Goal: Communication & Community: Answer question/provide support

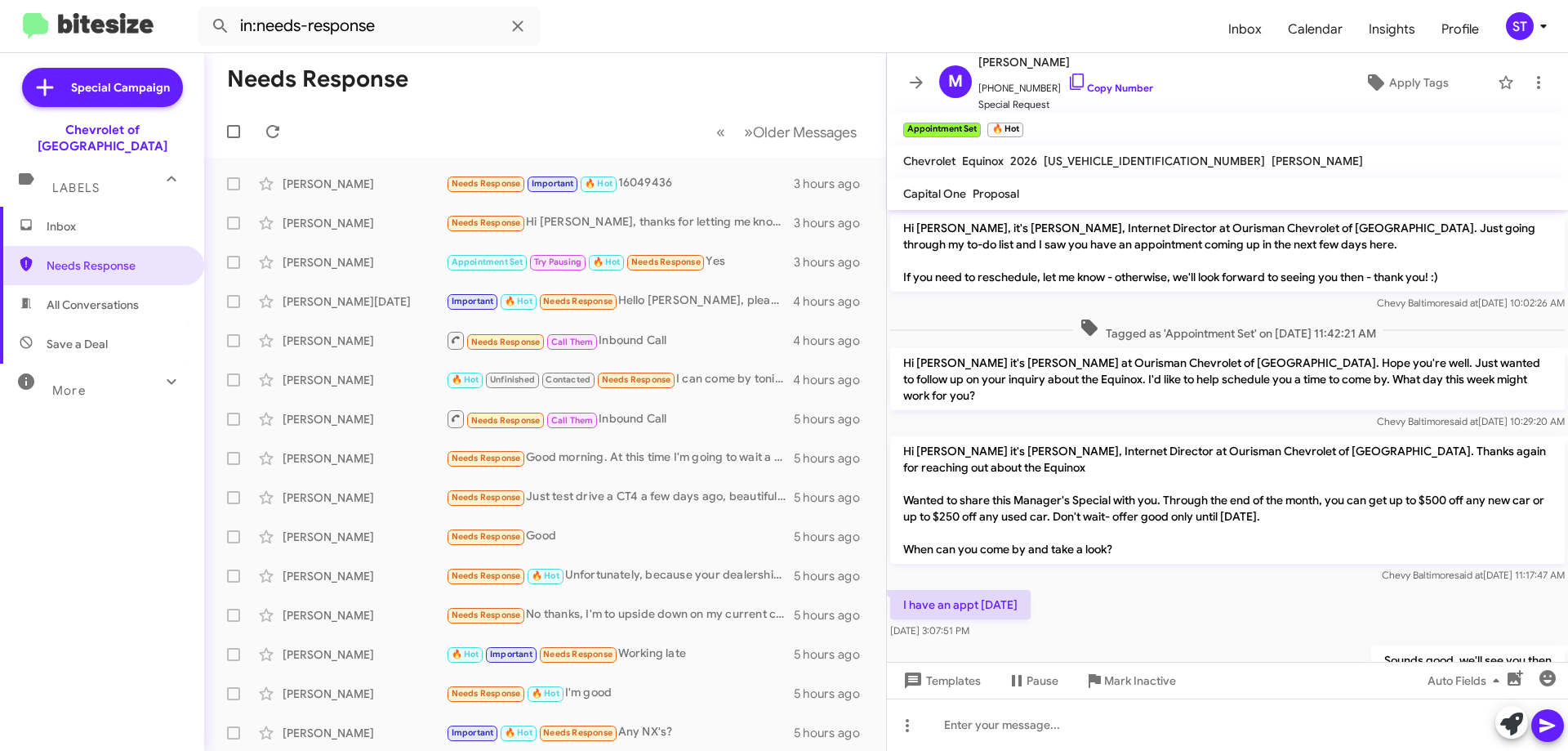
scroll to position [44, 0]
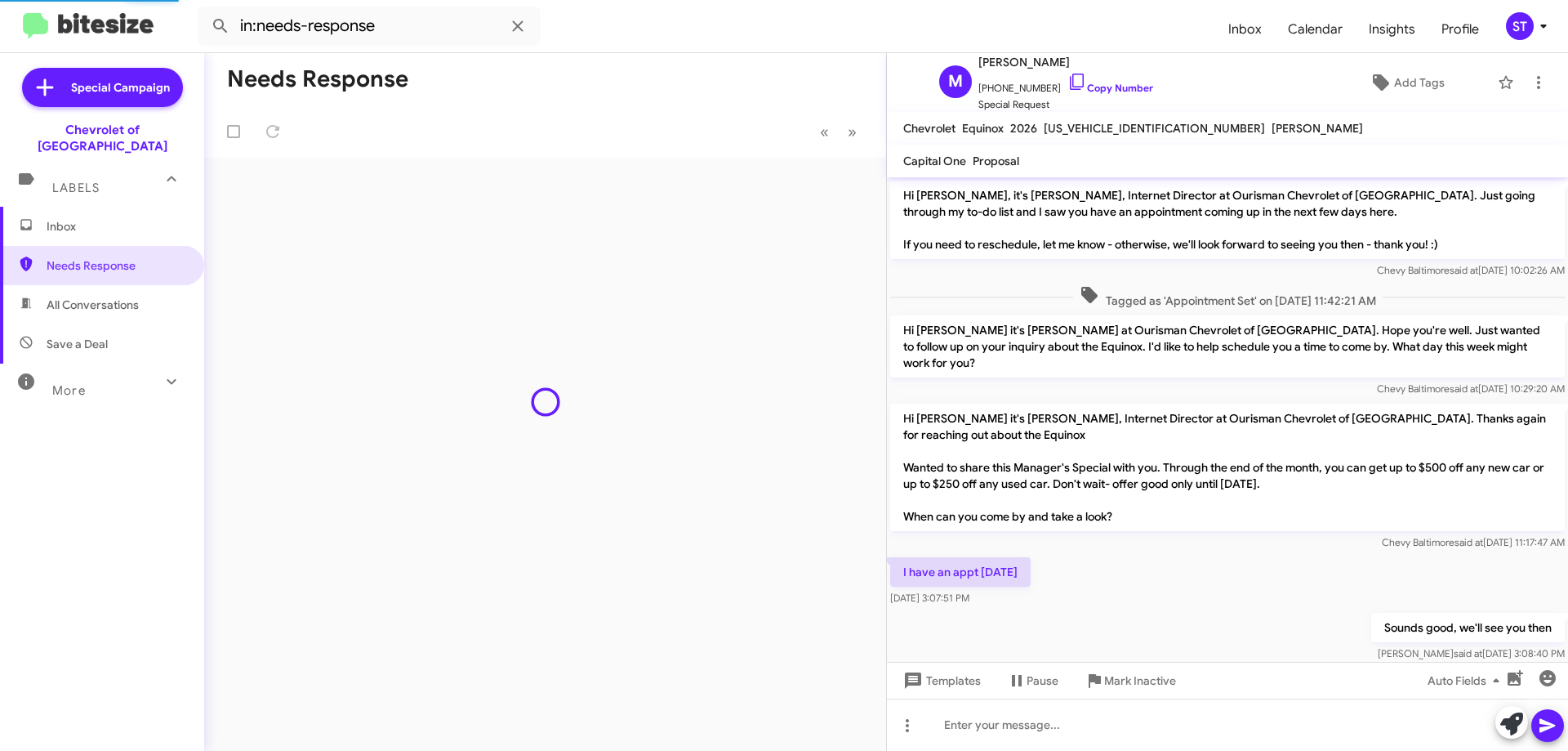
scroll to position [11, 0]
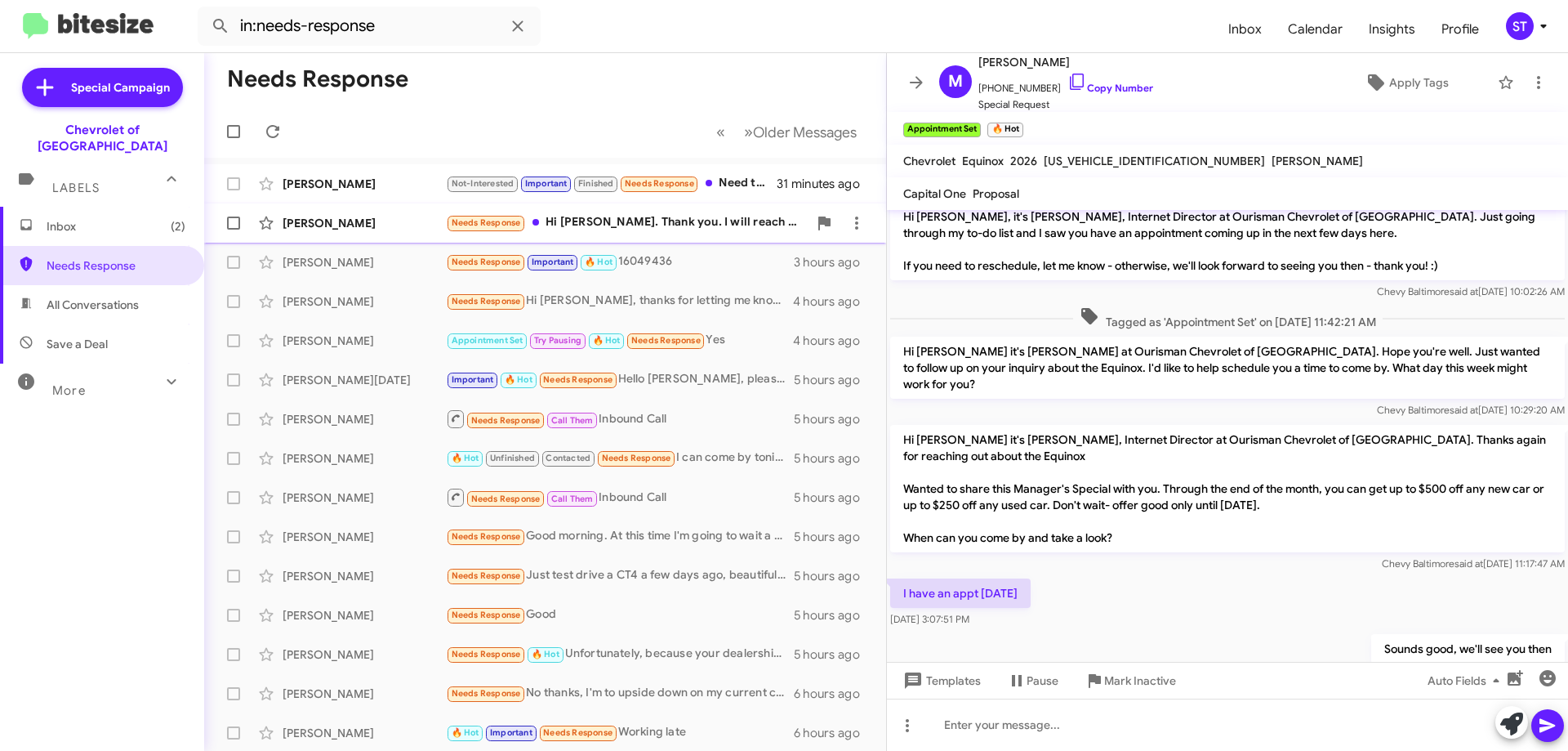
click at [392, 229] on div "[PERSON_NAME]" at bounding box center [364, 223] width 164 height 17
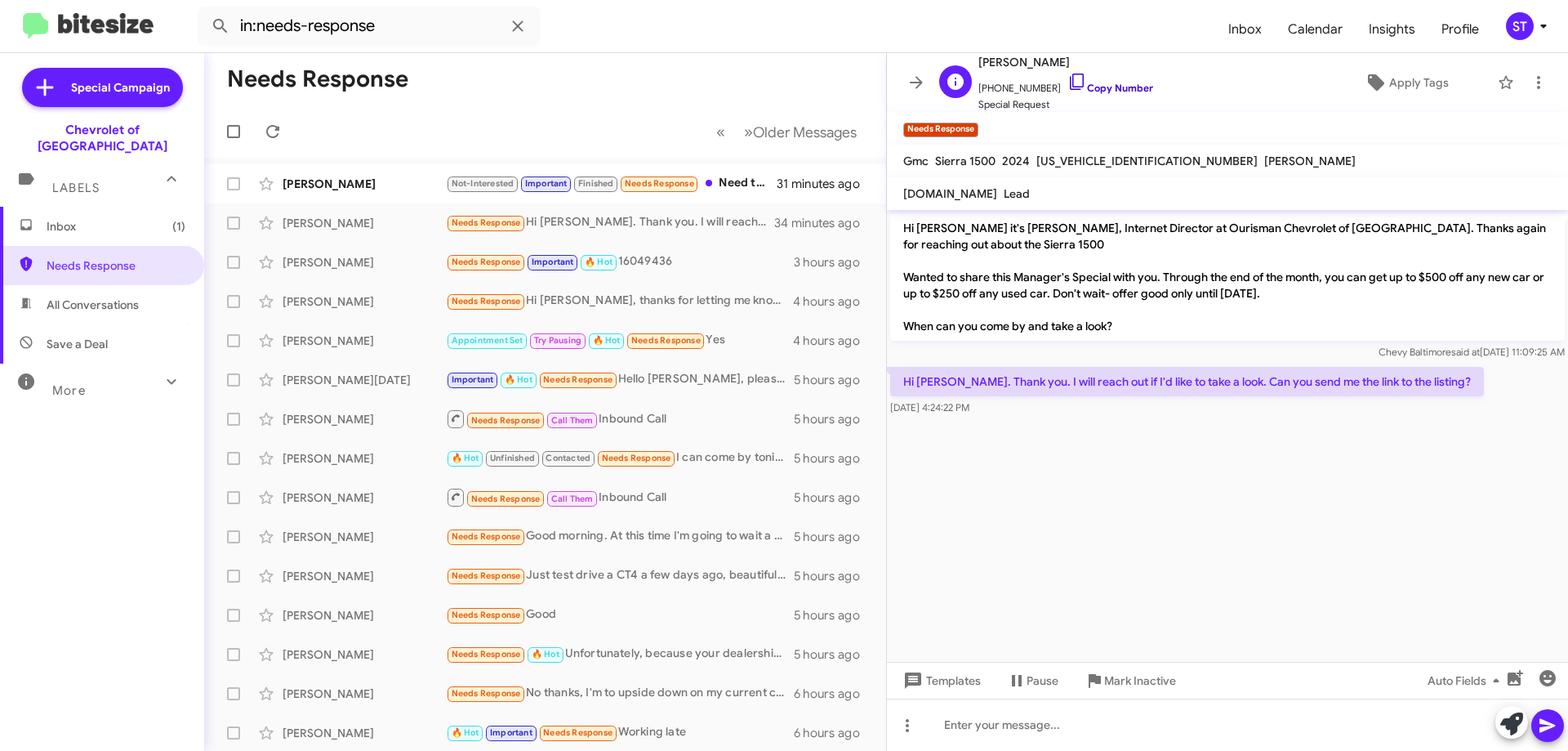
click at [1068, 77] on icon at bounding box center [1077, 81] width 19 height 19
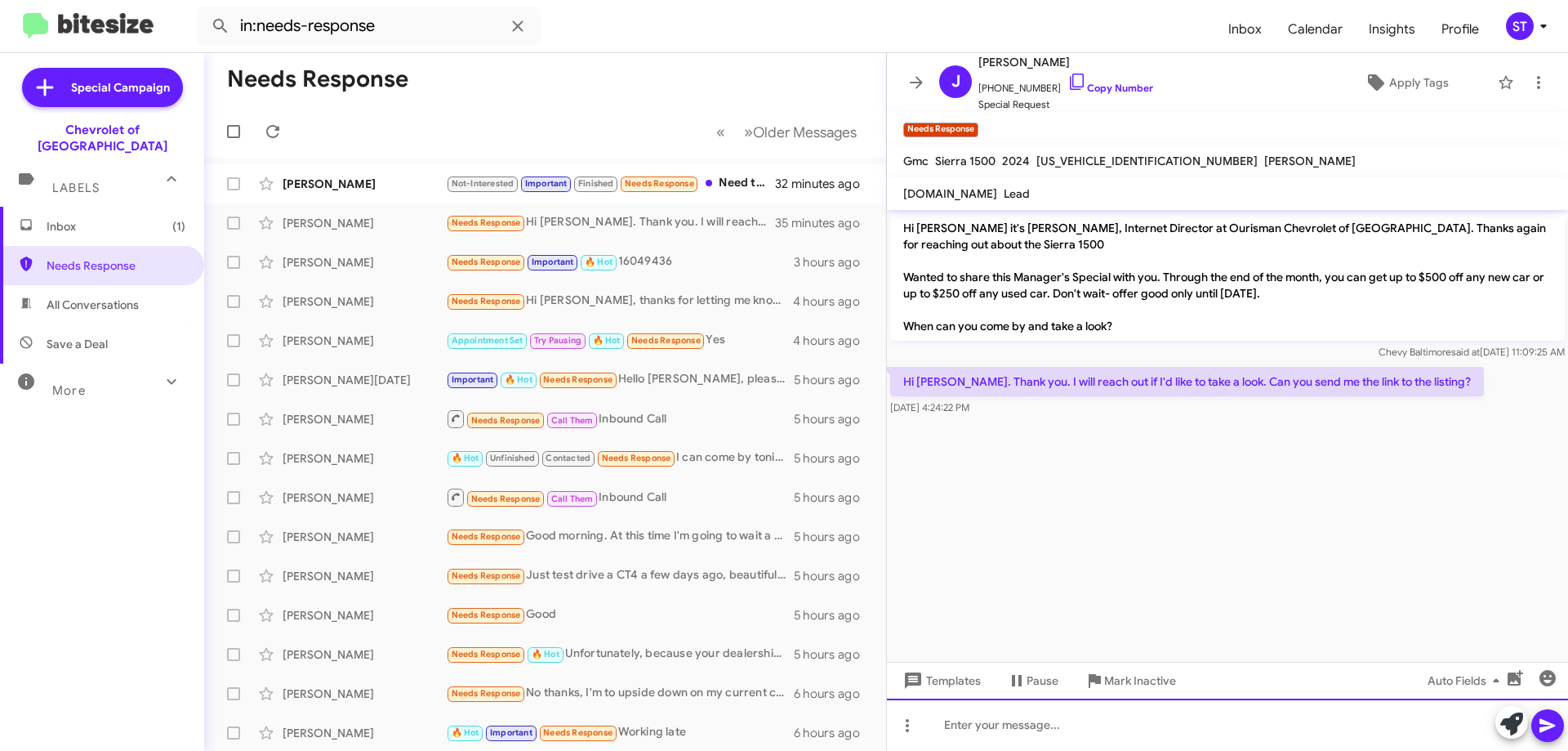
click at [992, 725] on div at bounding box center [1228, 725] width 682 height 53
paste div
click at [1201, 729] on div "https://www.baltimorechevyourisman.com/used/GMC/2024-GMC-Sierra-1500-fe7eb74cac…" at bounding box center [1228, 725] width 682 height 53
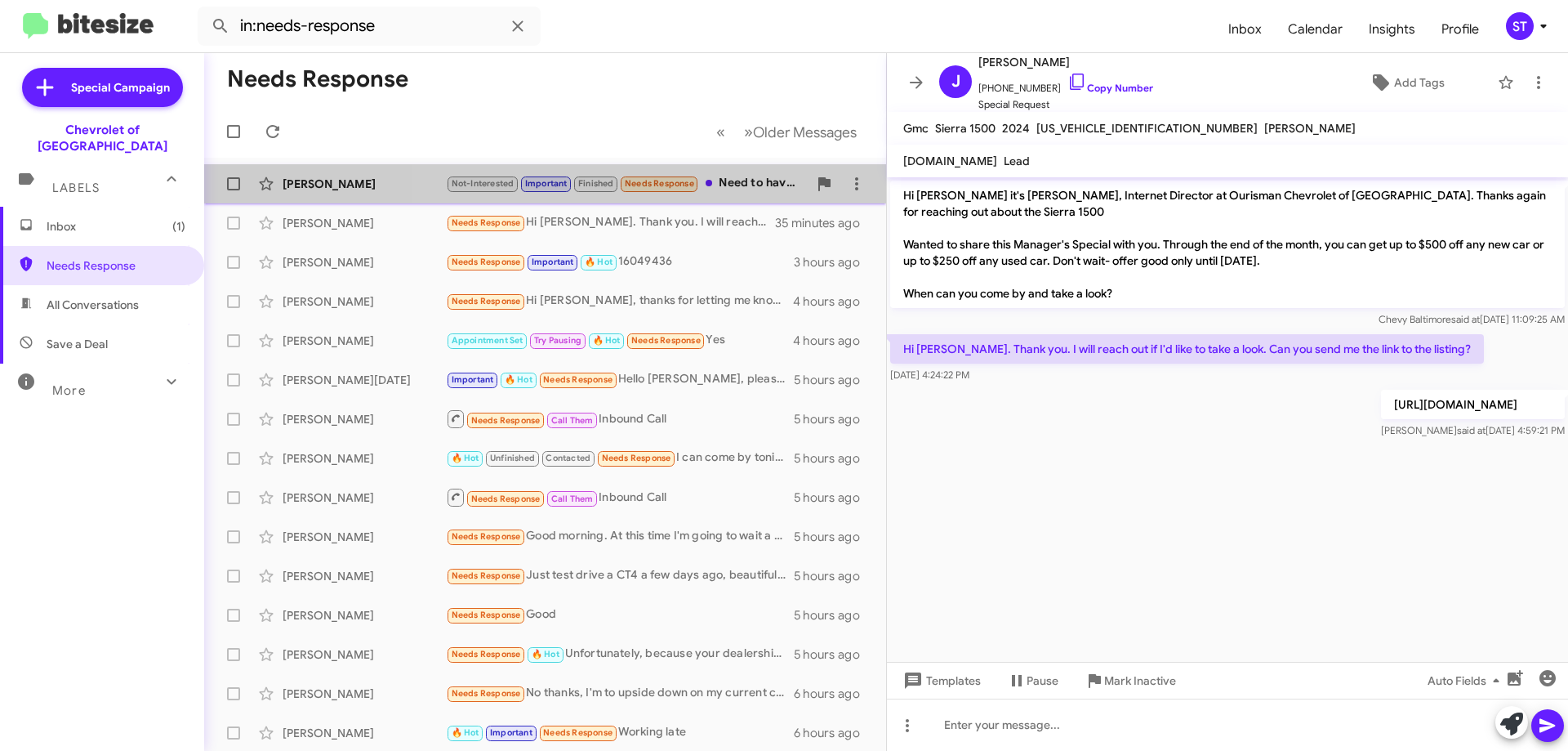
click at [726, 189] on div "Not-Interested Important Finished Needs Response Need to have sunroof sorry" at bounding box center [626, 183] width 362 height 18
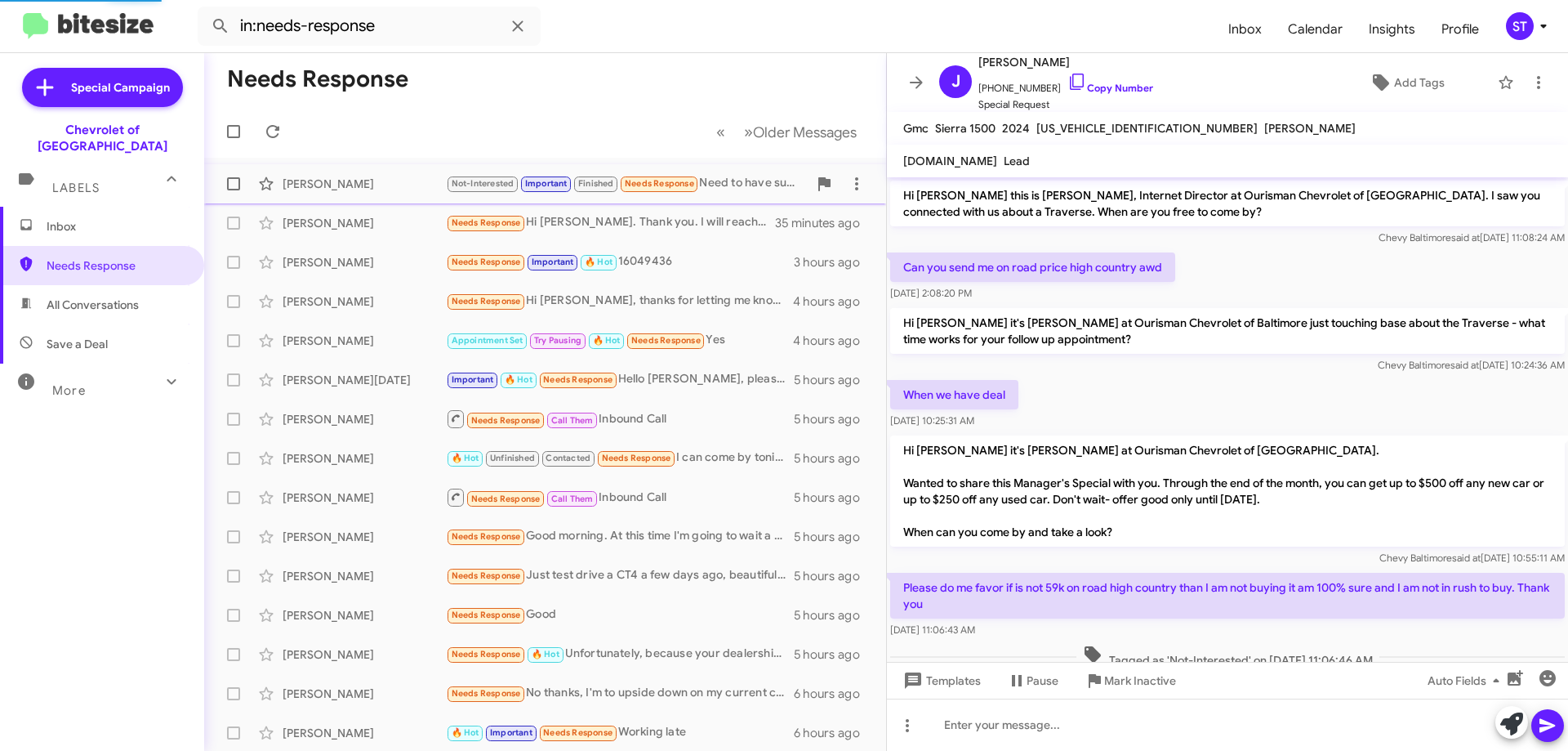
scroll to position [541, 0]
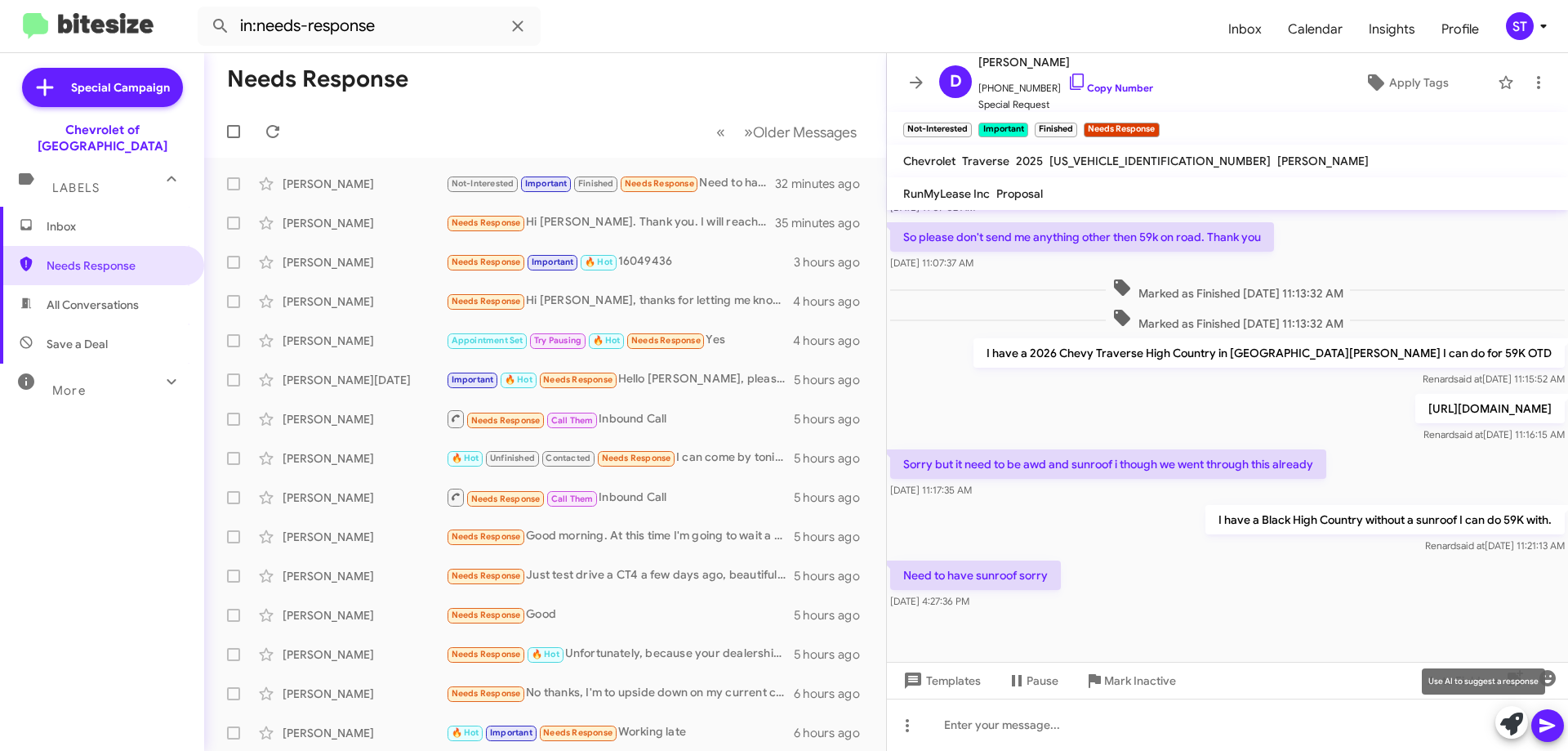
click at [1518, 720] on icon at bounding box center [1512, 724] width 23 height 23
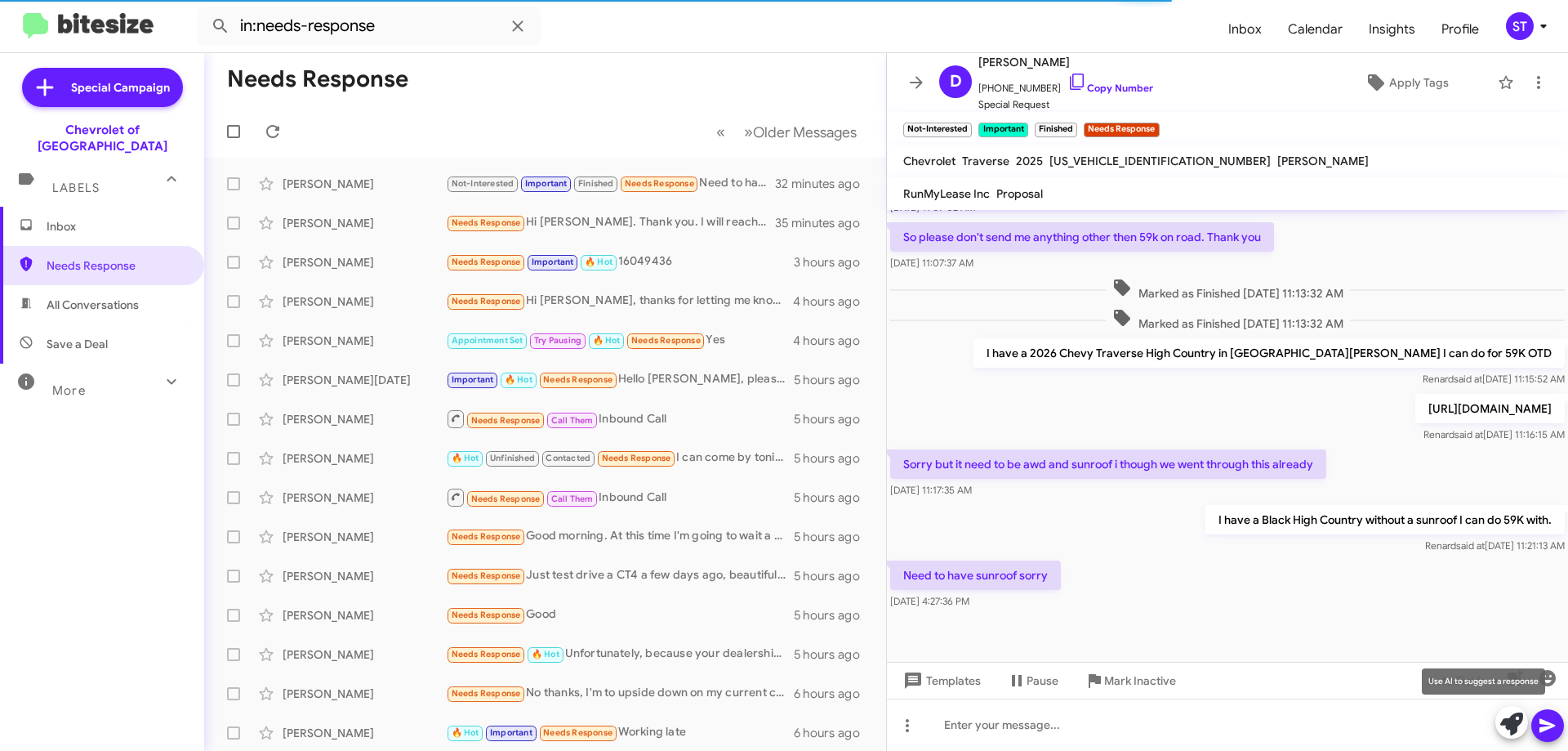
click at [1510, 733] on icon at bounding box center [1512, 724] width 23 height 23
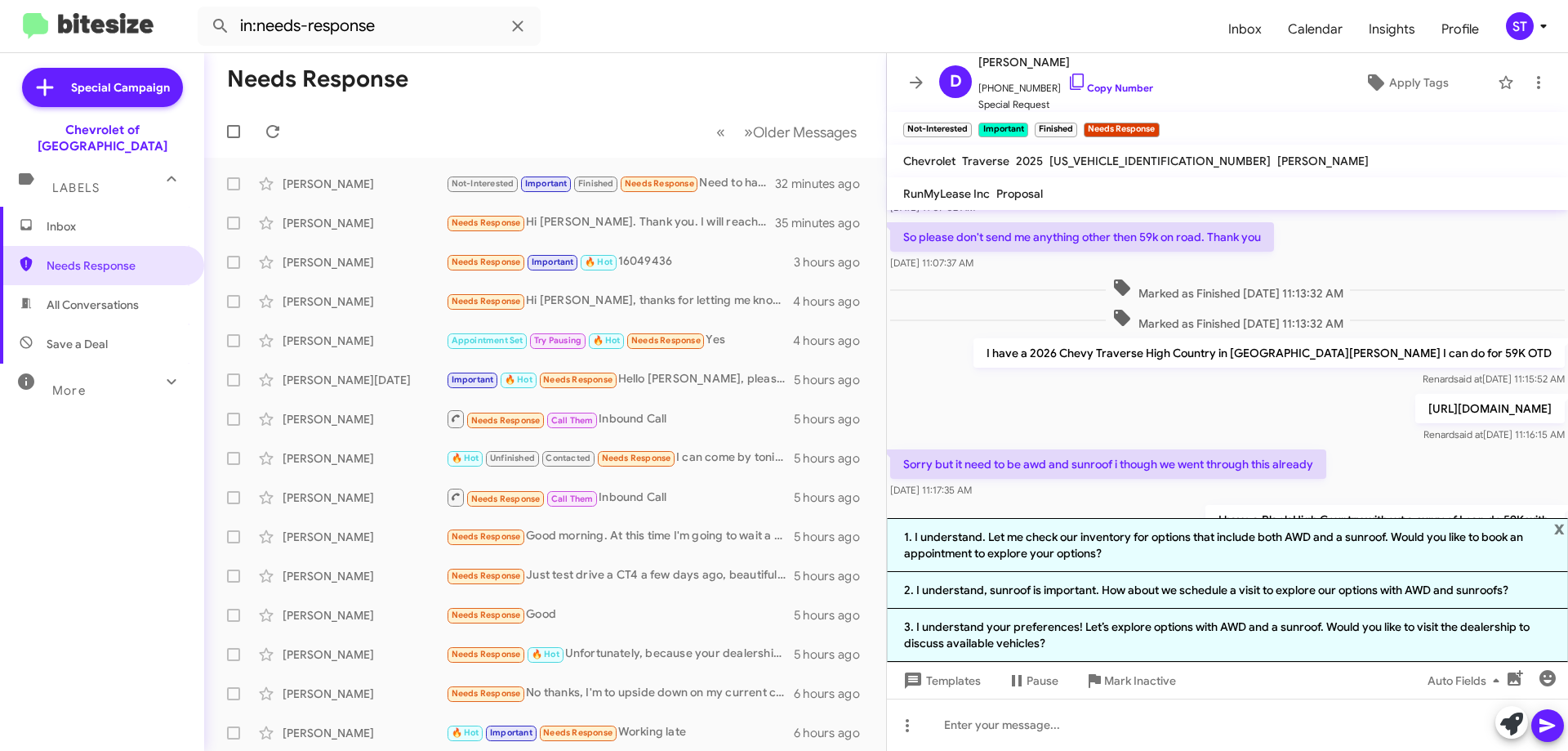
click at [1473, 200] on mat-toolbar "RunMyLease Inc Proposal" at bounding box center [1228, 193] width 682 height 32
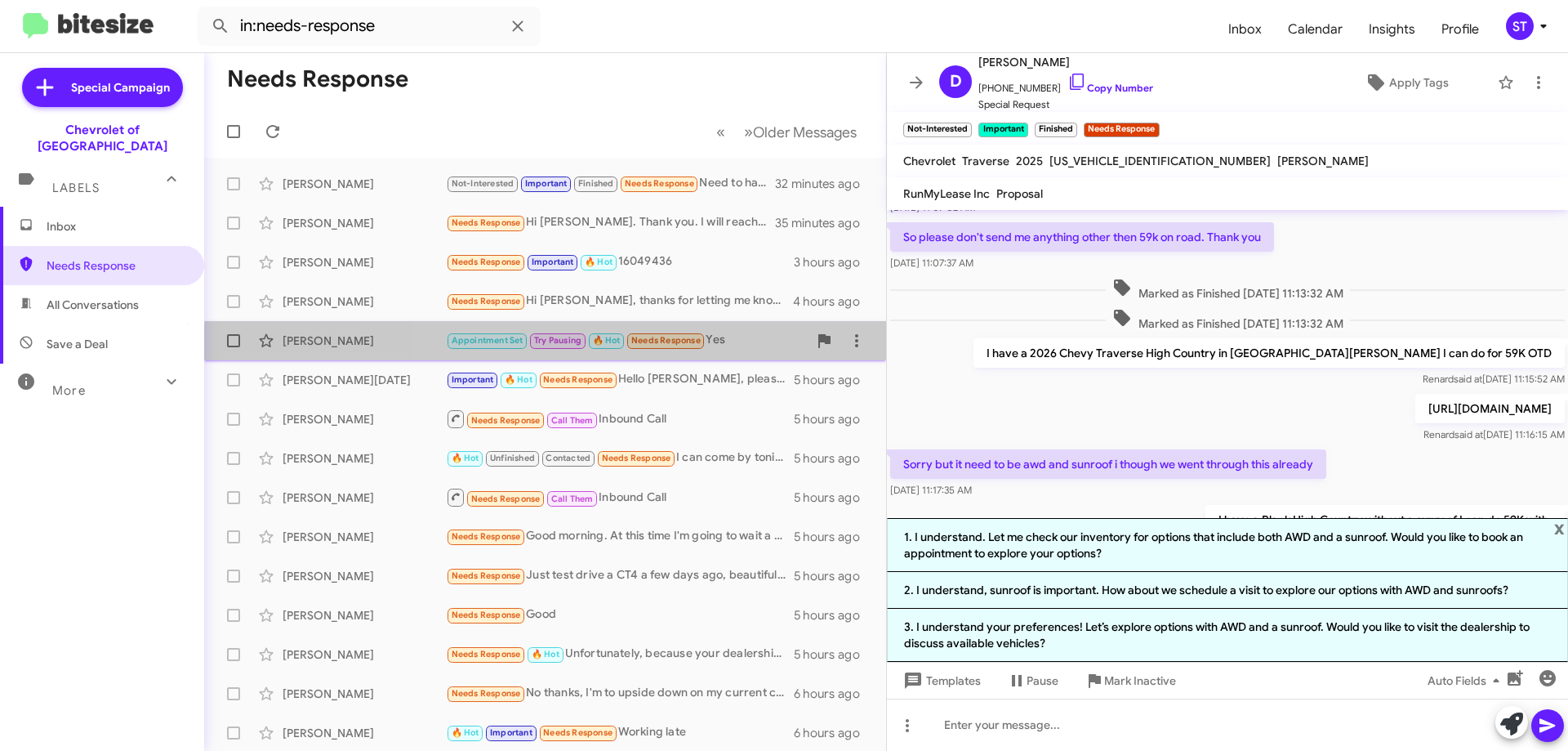
click at [657, 351] on div "Maurice Jones Appointment Set Try Pausing 🔥 Hot Needs Response Yes 4 hours ago" at bounding box center [545, 340] width 656 height 32
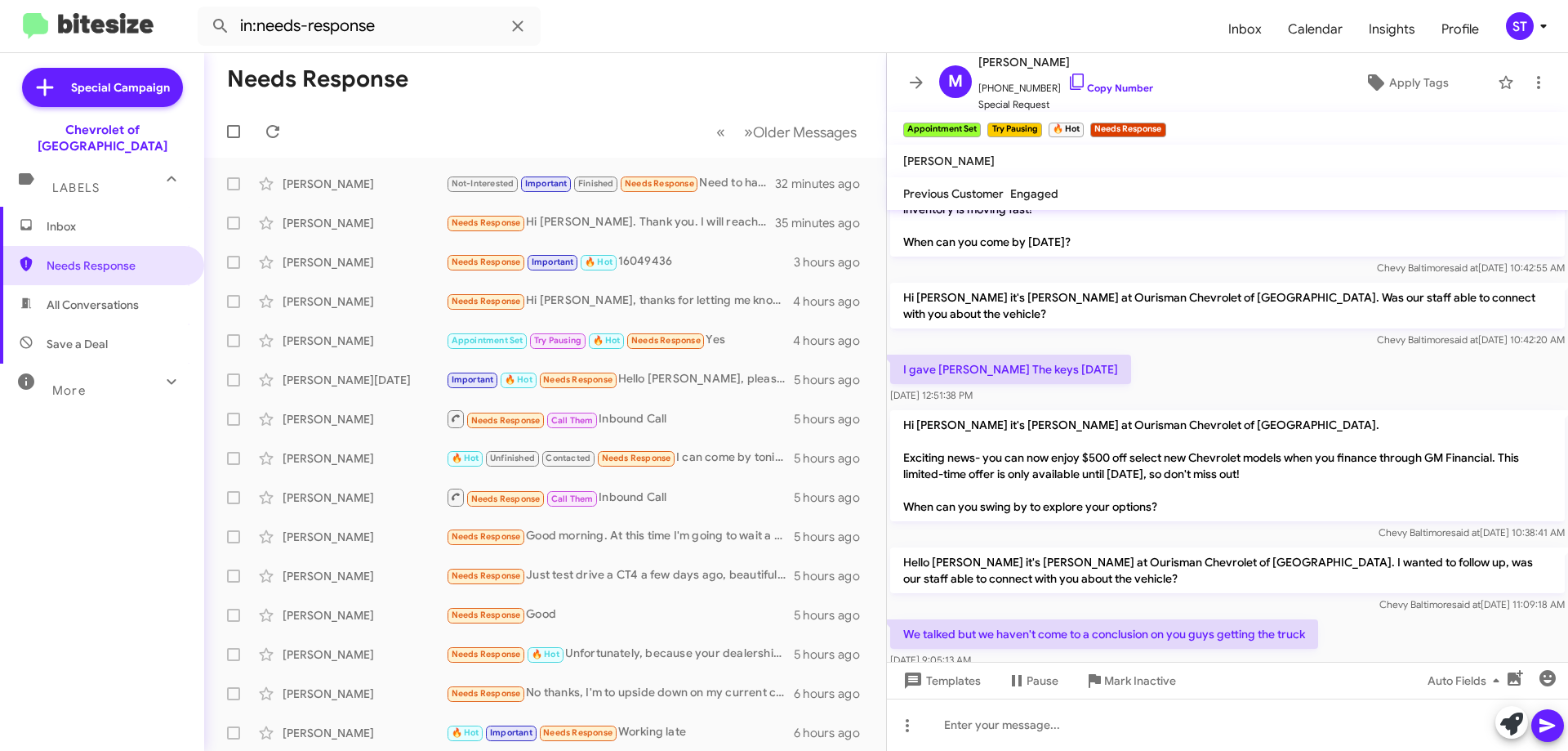
scroll to position [947, 0]
